Goal: Task Accomplishment & Management: Manage account settings

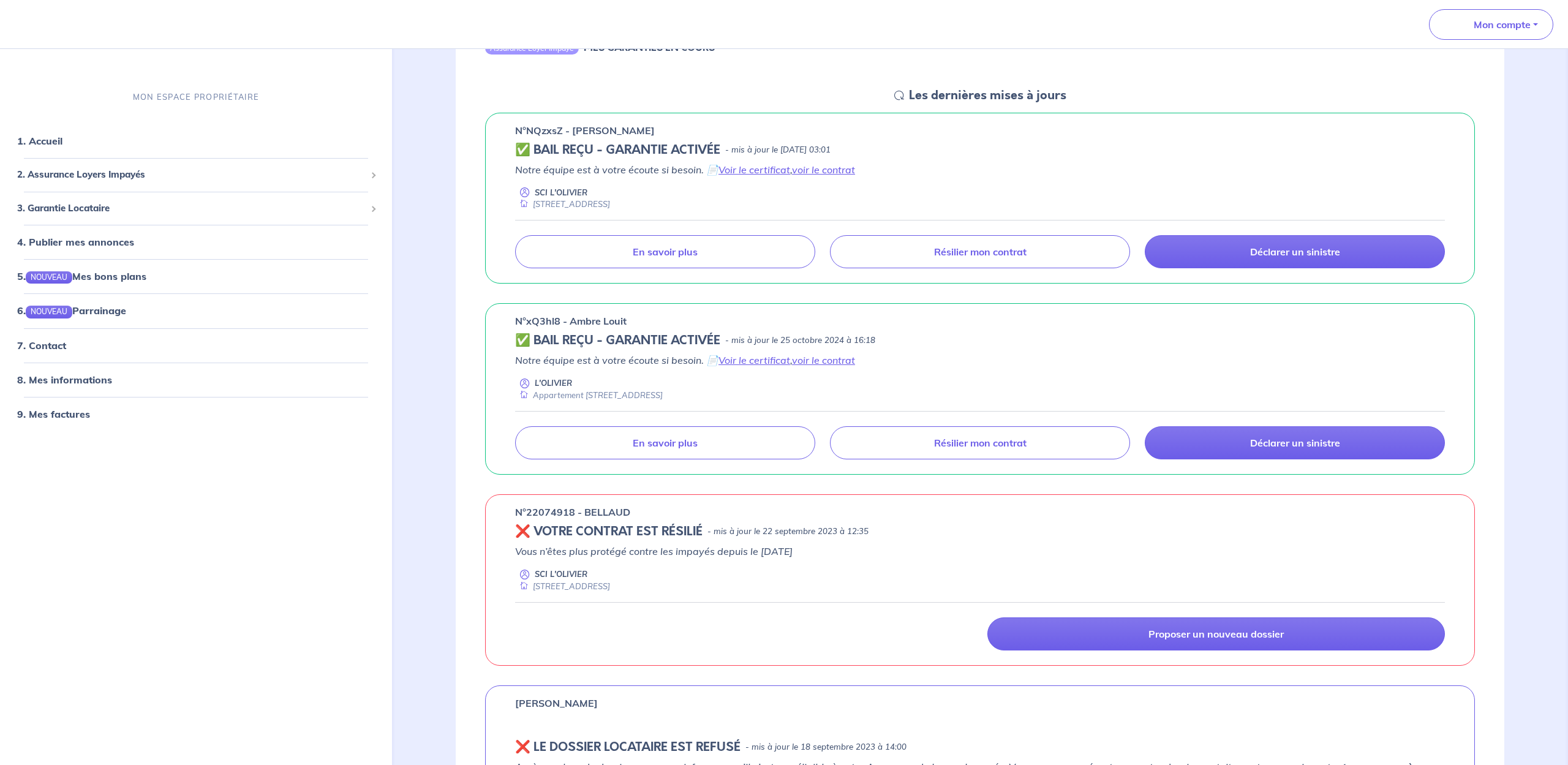
scroll to position [161, 0]
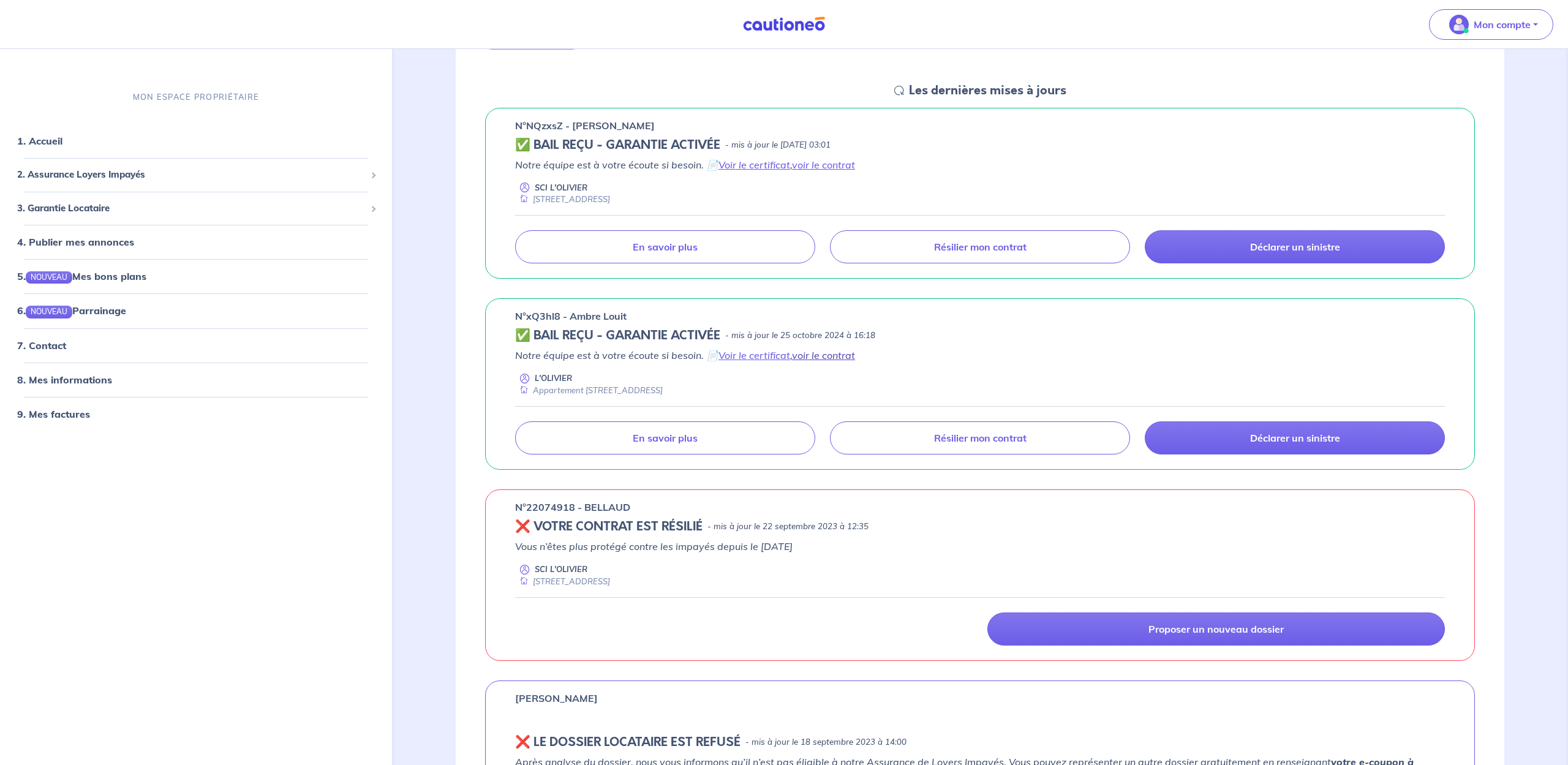
click at [827, 356] on link "voir le contrat" at bounding box center [823, 356] width 63 height 13
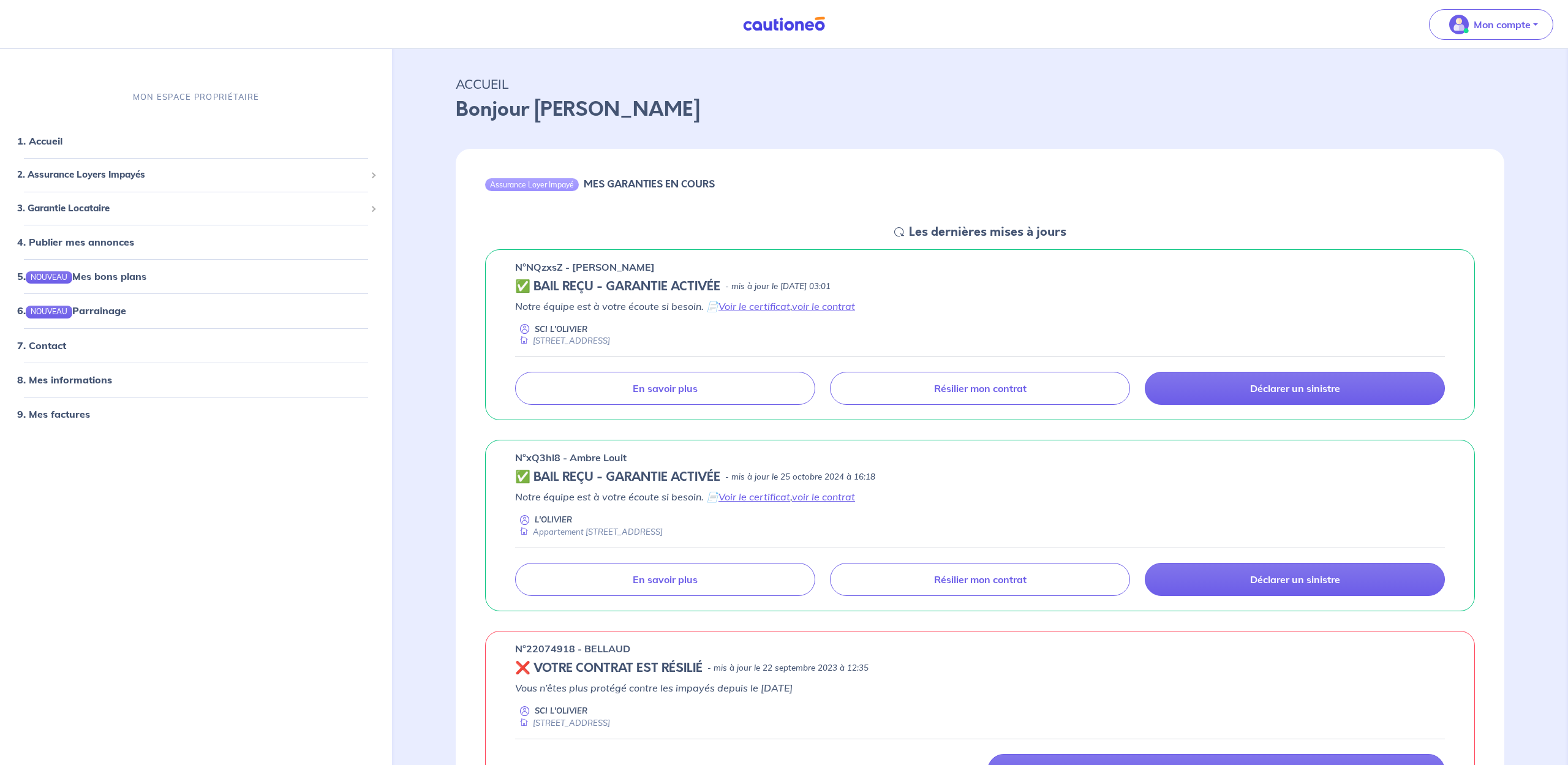
scroll to position [0, 0]
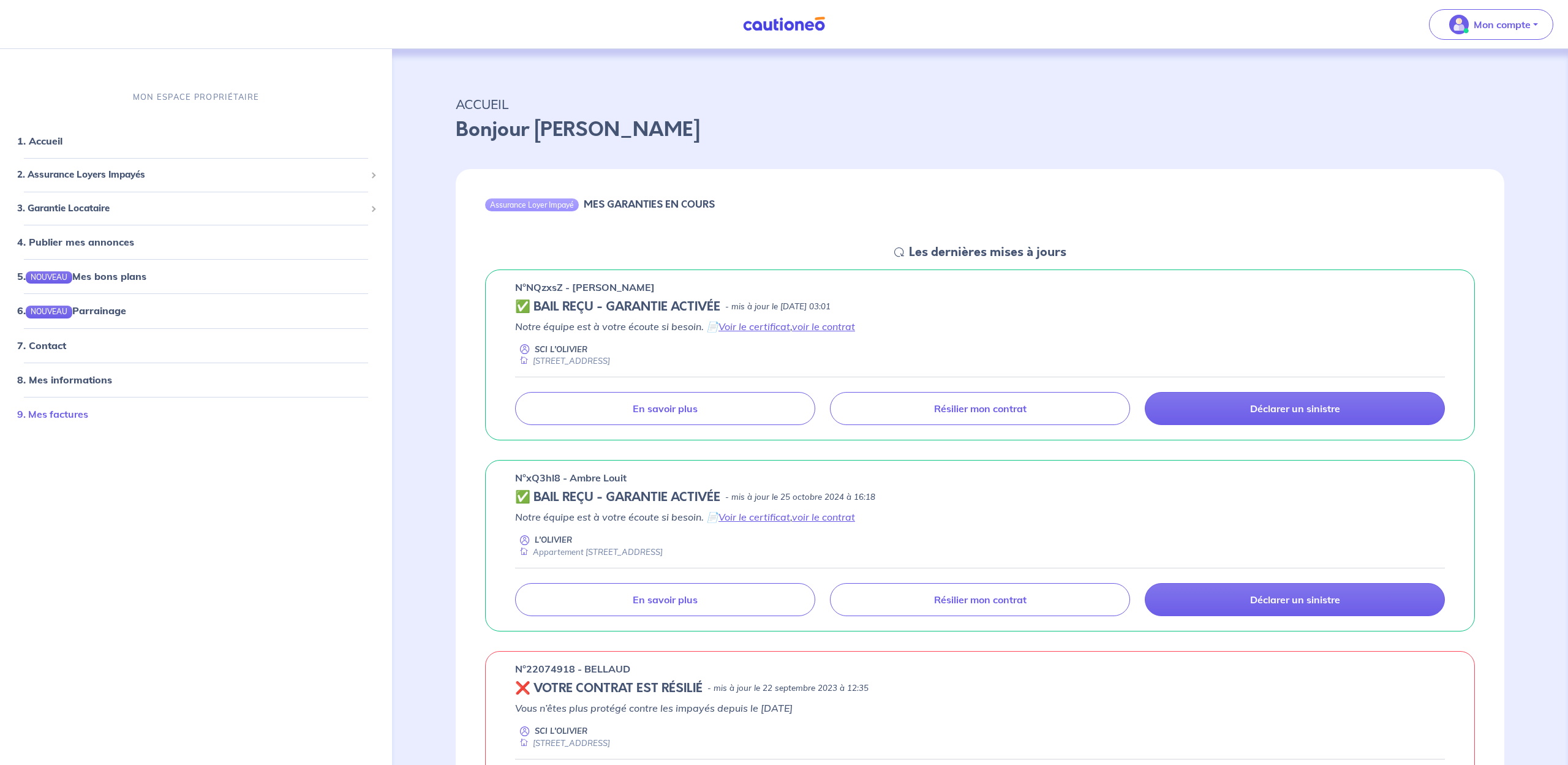
click at [71, 415] on link "9. Mes factures" at bounding box center [53, 413] width 71 height 13
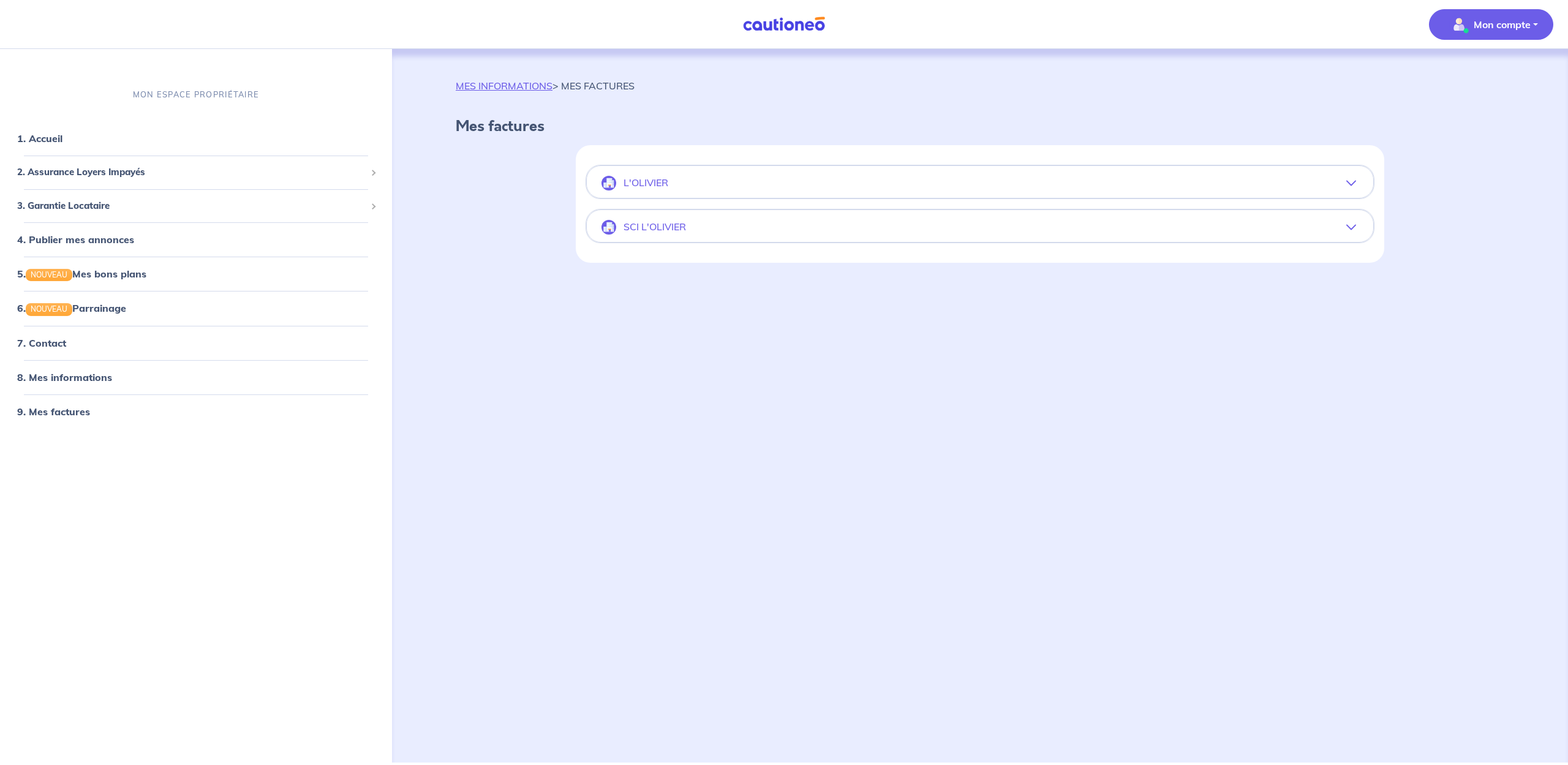
click at [1353, 226] on icon "button" at bounding box center [1351, 227] width 9 height 9
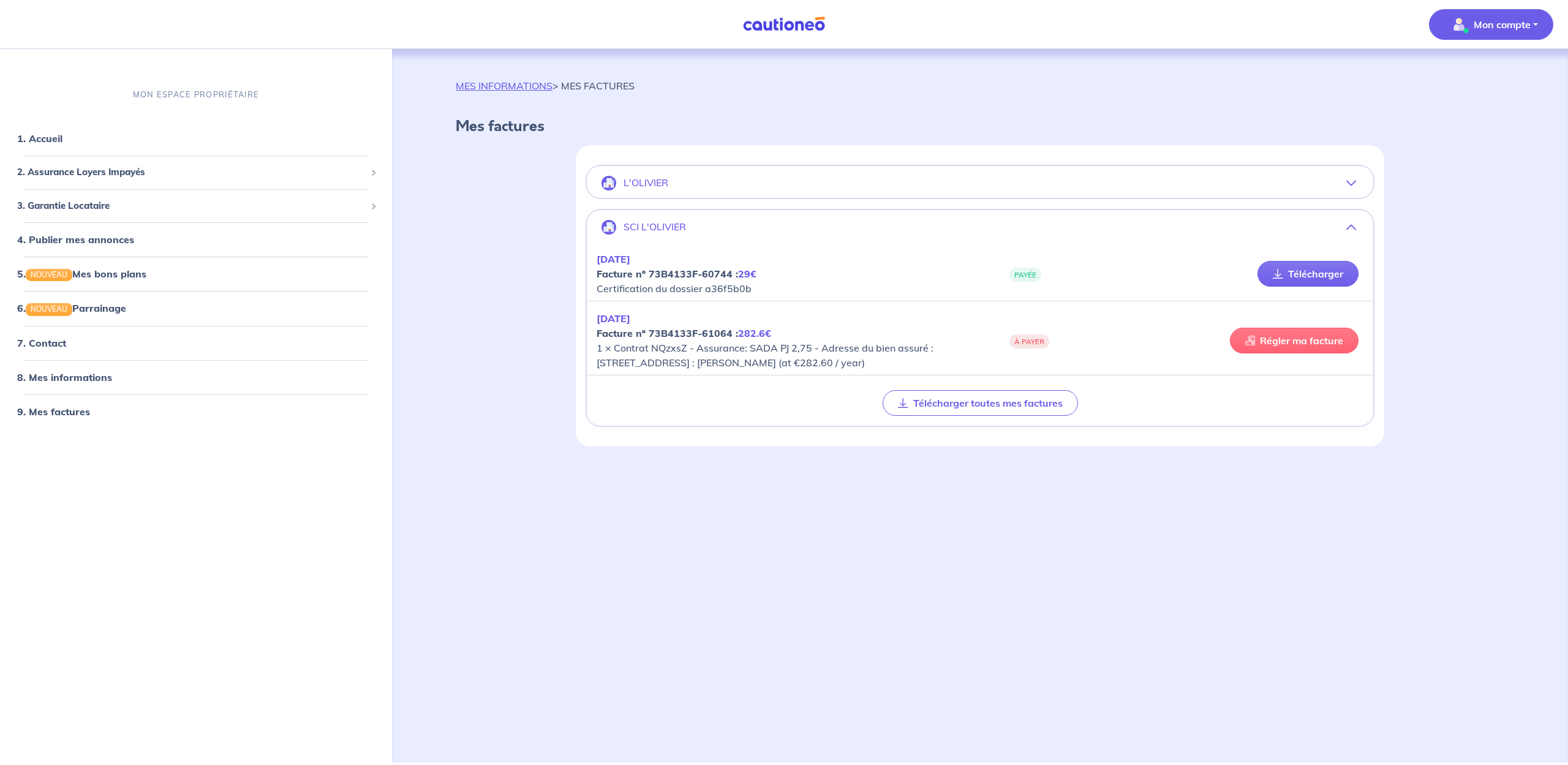
click at [1293, 344] on link "Régler ma facture" at bounding box center [1294, 340] width 128 height 26
click at [1352, 181] on icon "button" at bounding box center [1351, 183] width 9 height 9
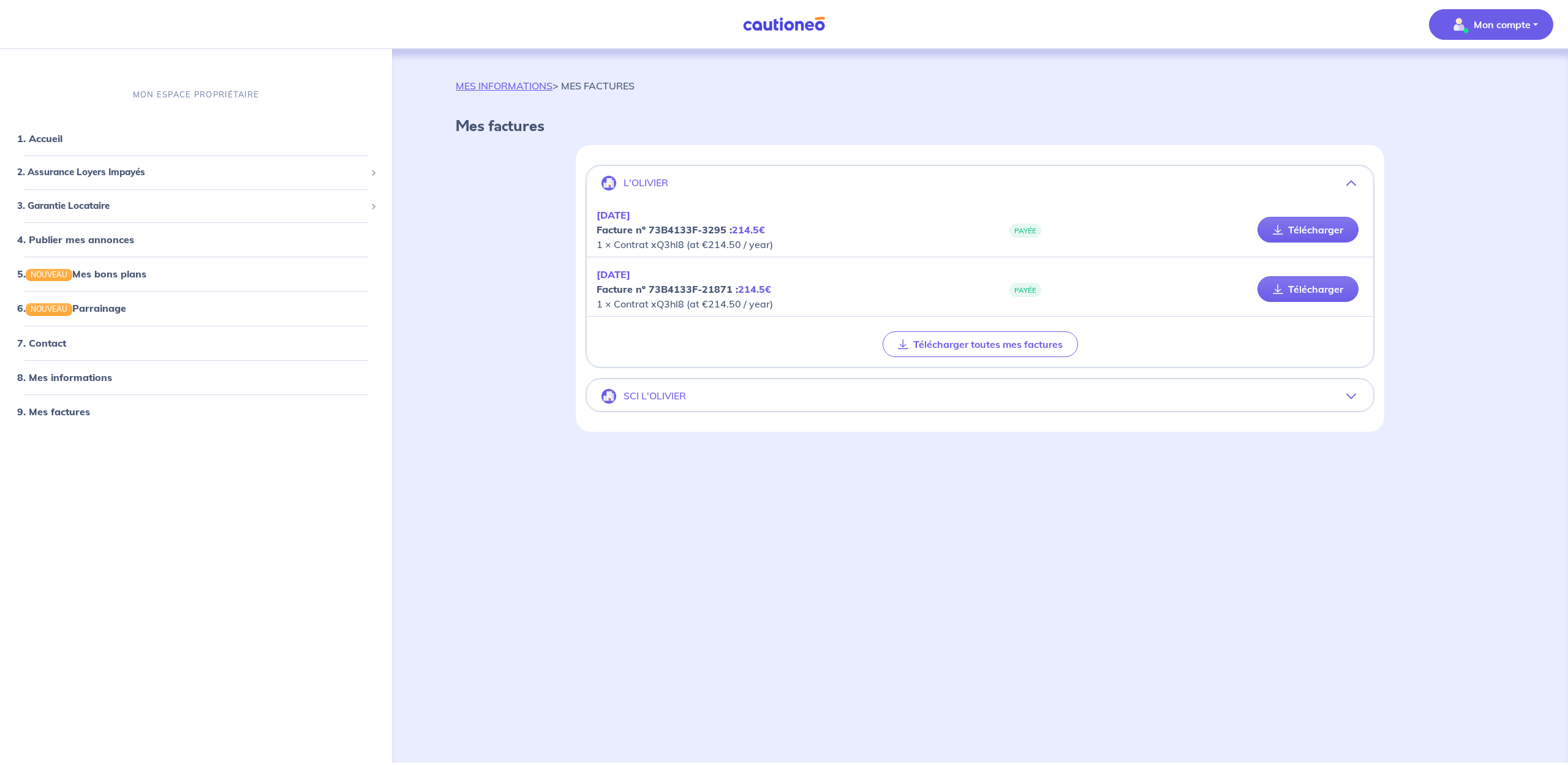
click at [1352, 396] on icon "button" at bounding box center [1351, 396] width 9 height 9
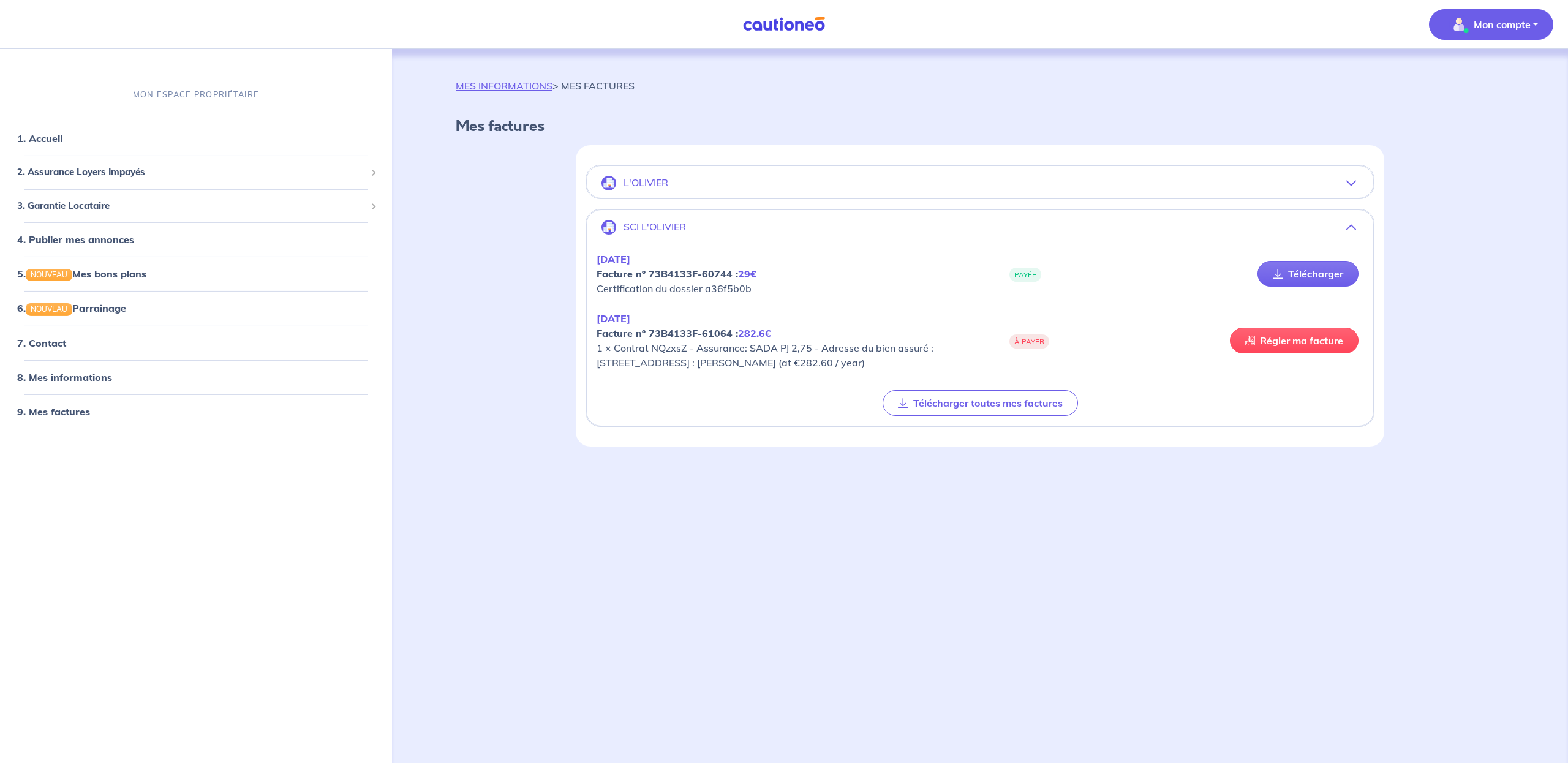
click at [1500, 24] on p "Mon compte" at bounding box center [1502, 24] width 57 height 15
click at [1473, 105] on link "Me déconnecter" at bounding box center [1478, 105] width 98 height 20
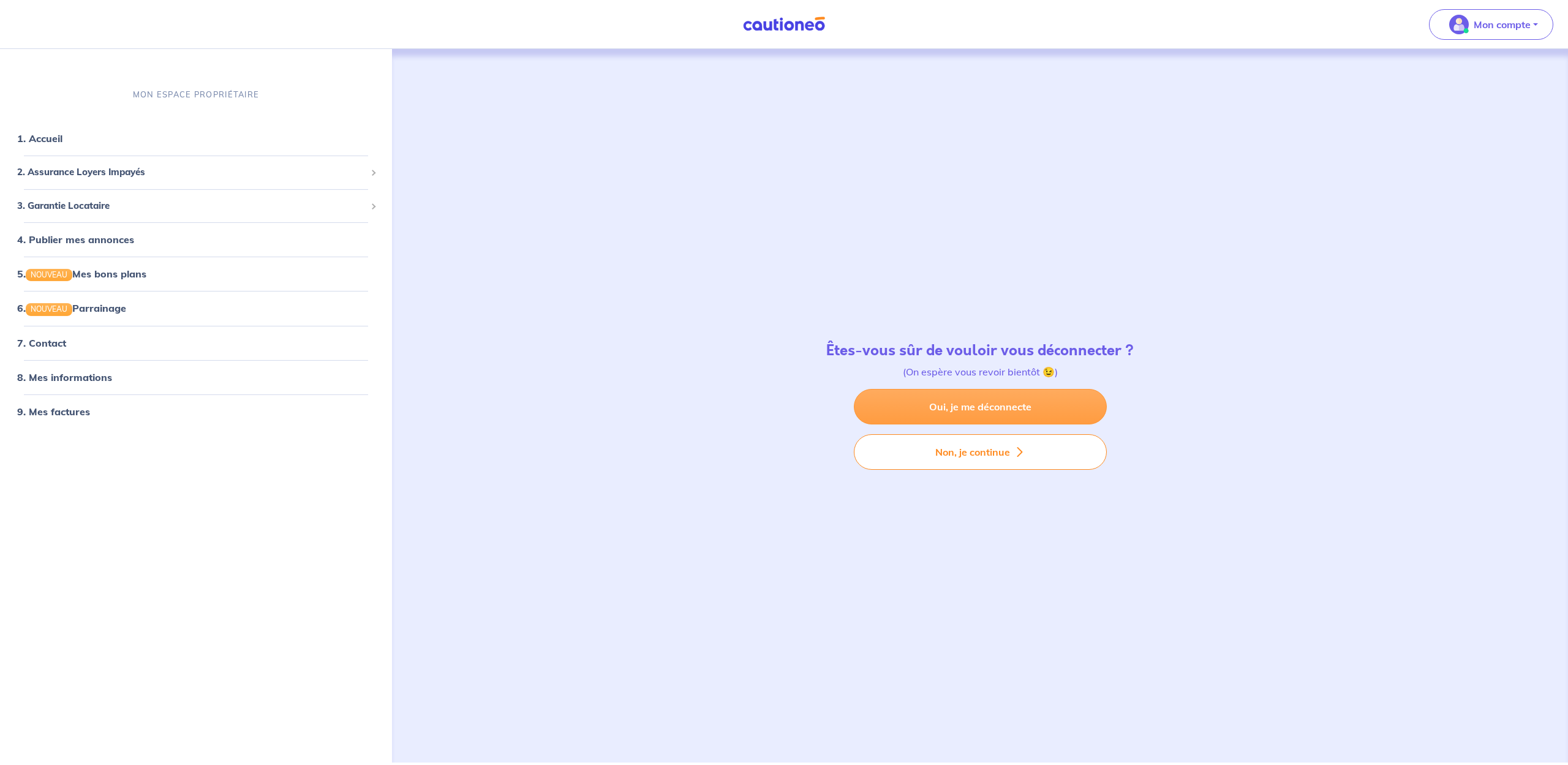
click at [1040, 405] on link "Oui, je me déconnecte" at bounding box center [980, 406] width 253 height 35
